Goal: Transaction & Acquisition: Obtain resource

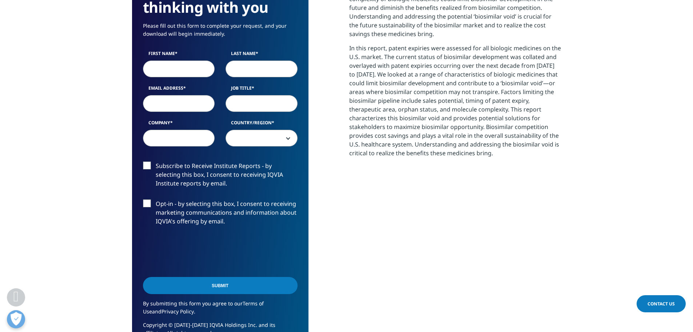
scroll to position [364, 0]
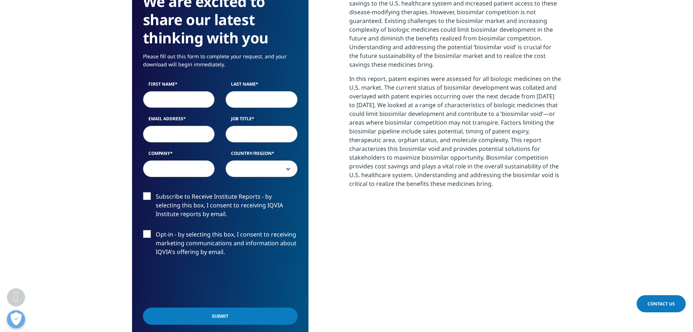
click at [163, 102] on input "First Name" at bounding box center [179, 99] width 72 height 17
type input "[PERSON_NAME]"
type input "[EMAIL_ADDRESS][DOMAIN_NAME]"
type input "RxBenefits"
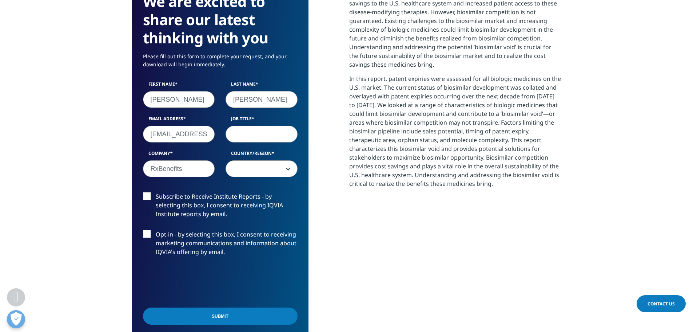
select select "[GEOGRAPHIC_DATA]"
click at [180, 135] on input "[EMAIL_ADDRESS][DOMAIN_NAME]" at bounding box center [179, 134] width 72 height 17
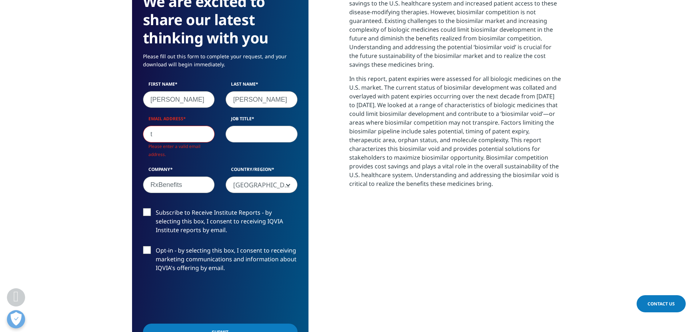
scroll to position [418, 430]
type input "[EMAIL_ADDRESS][DOMAIN_NAME]"
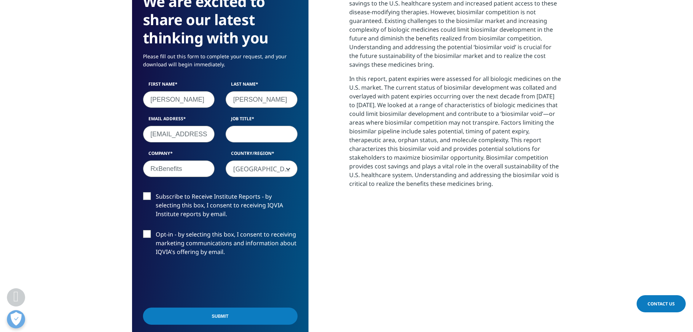
click at [201, 315] on input "Submit" at bounding box center [220, 315] width 155 height 17
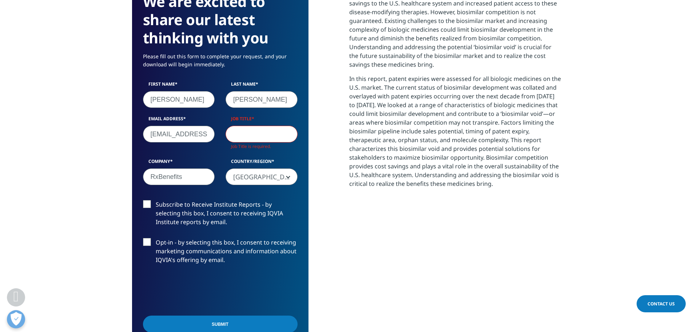
scroll to position [410, 430]
click at [253, 133] on input "Job Title" at bounding box center [262, 134] width 72 height 17
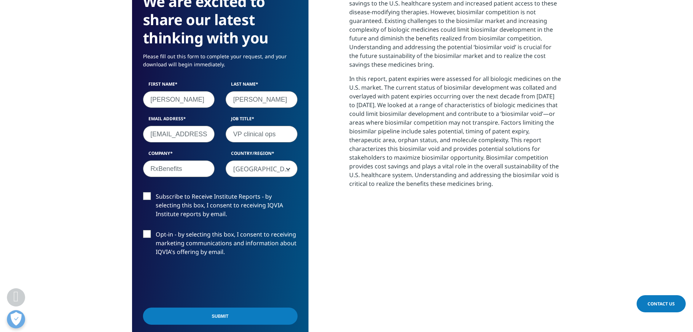
type input "VP clinical ops"
click at [143, 307] on input "Submit" at bounding box center [220, 315] width 155 height 17
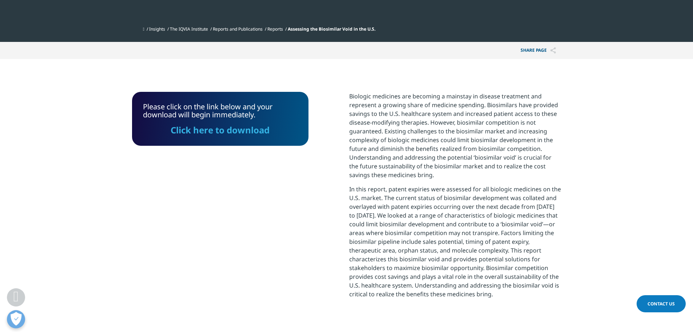
scroll to position [320, 0]
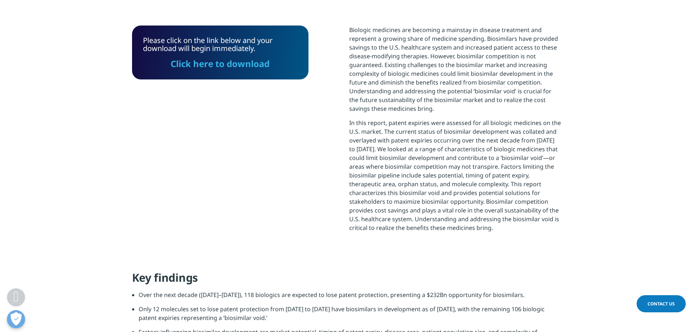
click at [235, 64] on link "Click here to download" at bounding box center [220, 64] width 99 height 12
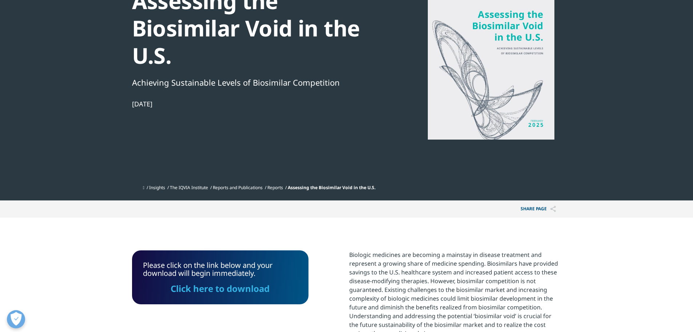
scroll to position [29, 0]
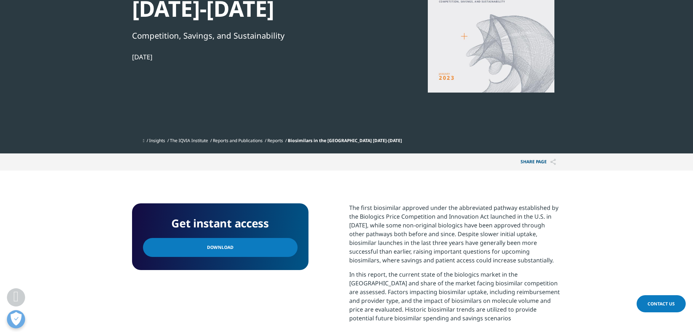
scroll to position [182, 0]
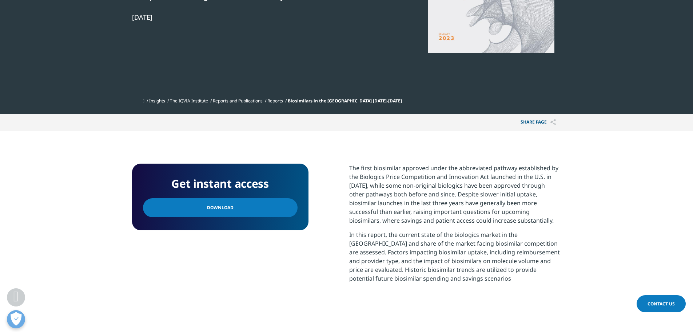
click at [224, 204] on span "Download" at bounding box center [220, 207] width 27 height 8
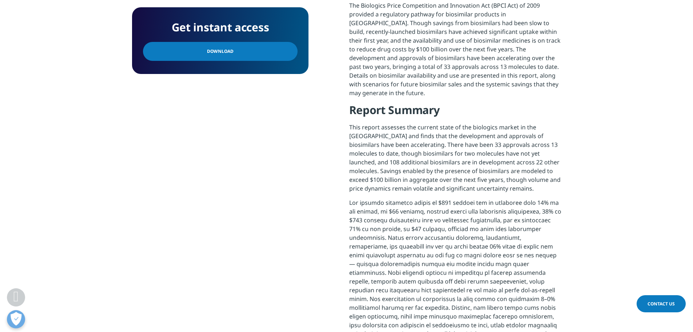
scroll to position [364, 0]
click at [241, 54] on link "Download" at bounding box center [220, 51] width 155 height 19
